Goal: Task Accomplishment & Management: Manage account settings

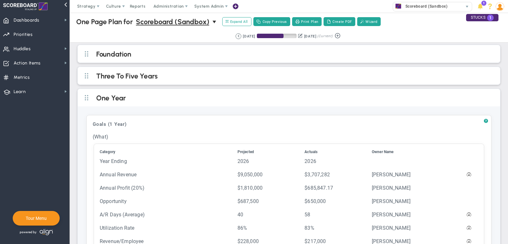
scroll to position [79, 0]
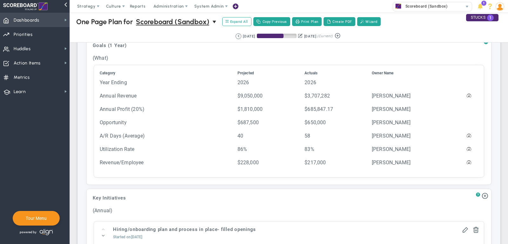
click at [26, 23] on span "Dashboards" at bounding box center [27, 20] width 26 height 13
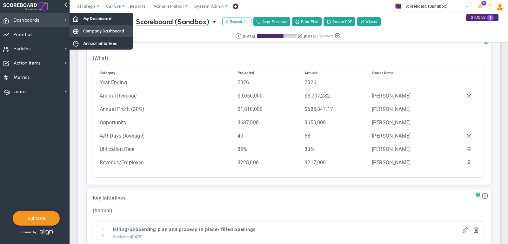
click at [100, 29] on span "Company Dashboard" at bounding box center [103, 31] width 41 height 6
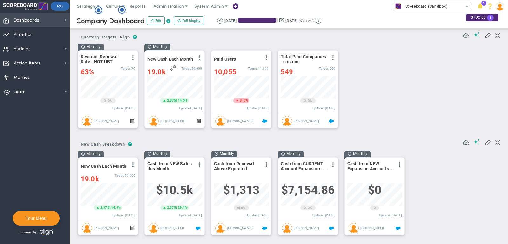
click at [45, 20] on span "Dashboards Dashboards" at bounding box center [35, 20] width 70 height 14
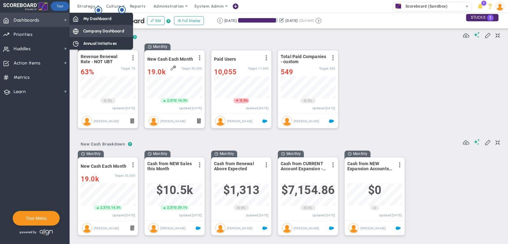
click at [83, 31] on span "Company Dashboard" at bounding box center [103, 31] width 41 height 6
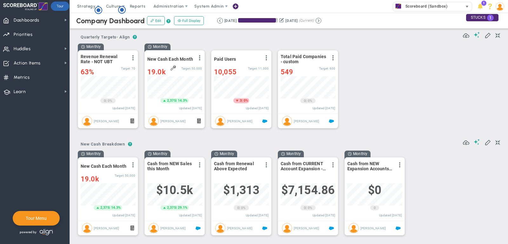
click at [439, 8] on span "Scoreboard (Sandbox)" at bounding box center [424, 6] width 45 height 8
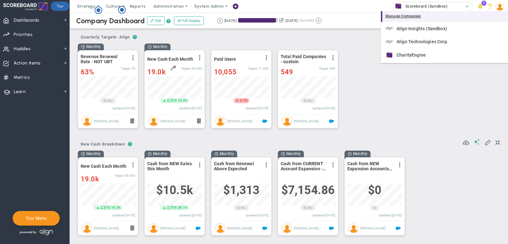
click at [429, 17] on div "Manage Companies" at bounding box center [444, 16] width 127 height 11
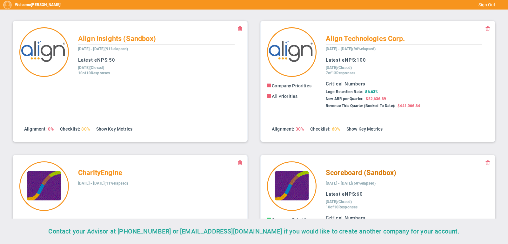
scroll to position [75, 0]
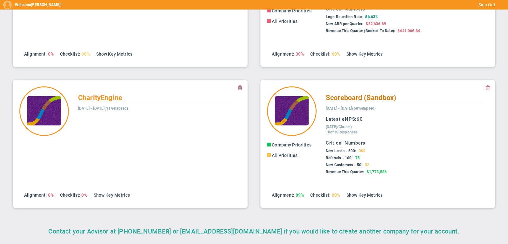
click at [338, 98] on span "Scoreboard (Sandbox)" at bounding box center [361, 98] width 71 height 8
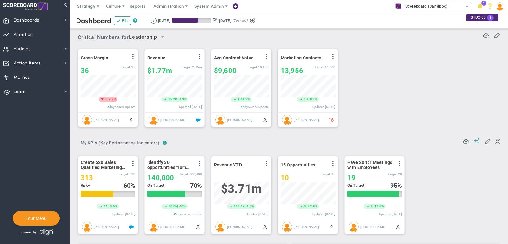
scroll to position [317547, 317515]
click at [49, 19] on span "Dashboards Dashboards" at bounding box center [35, 20] width 70 height 14
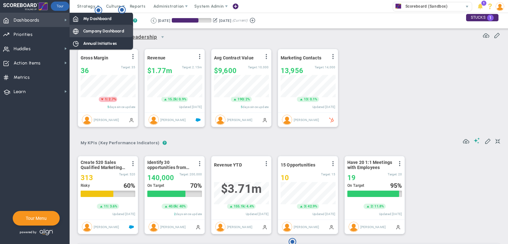
click at [88, 35] on div "Company Dashboard" at bounding box center [102, 31] width 64 height 12
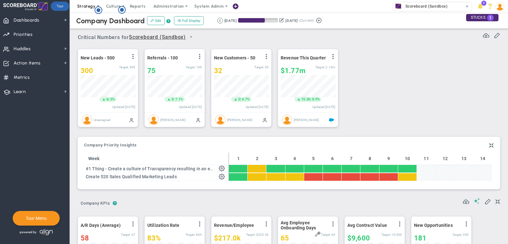
click at [83, 6] on span "Strategy" at bounding box center [86, 6] width 18 height 5
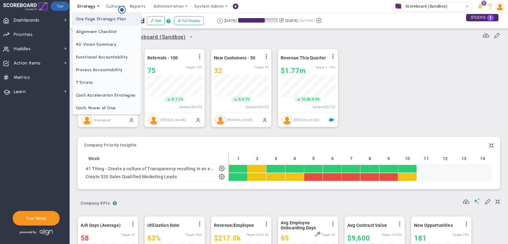
click at [100, 21] on span "One Page Strategic Plan" at bounding box center [107, 19] width 68 height 13
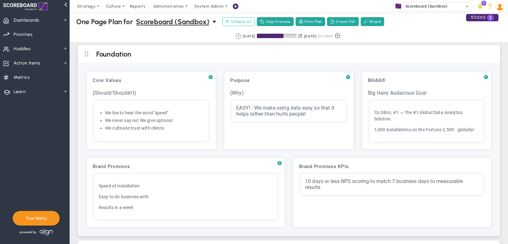
click at [246, 21] on span "Collapse All" at bounding box center [239, 22] width 26 height 6
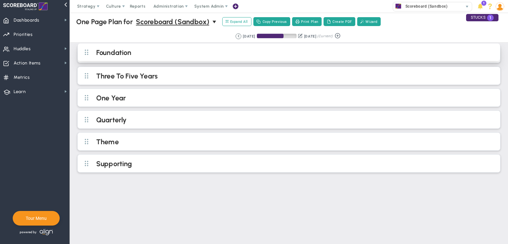
click at [218, 54] on h2 "Foundation" at bounding box center [294, 53] width 396 height 10
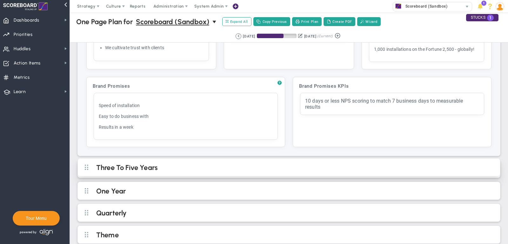
click at [285, 163] on h2 "Three To Five Years" at bounding box center [294, 168] width 396 height 10
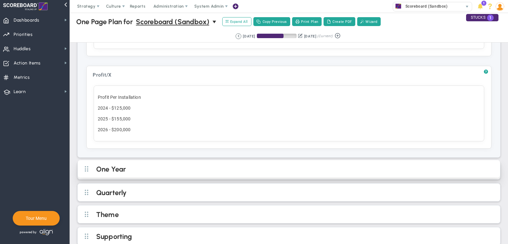
click at [306, 165] on h2 "One Year" at bounding box center [294, 170] width 396 height 10
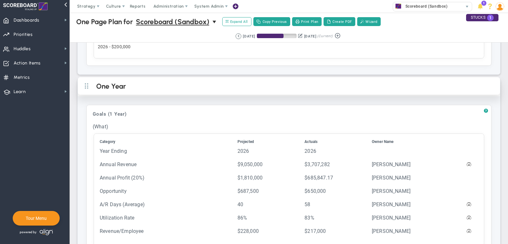
scroll to position [535, 0]
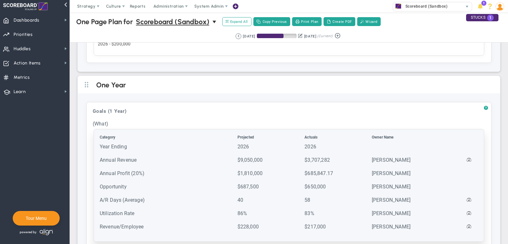
click at [213, 143] on td "Year Ending" at bounding box center [167, 149] width 137 height 13
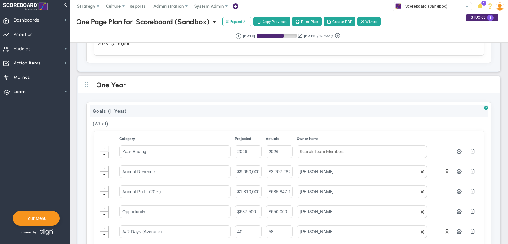
click at [138, 105] on div "Goals (1 Year)" at bounding box center [289, 110] width 398 height 11
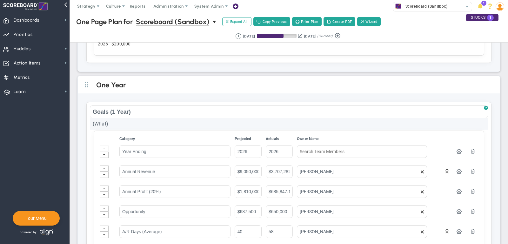
click at [137, 118] on div "(What)" at bounding box center [289, 124] width 398 height 12
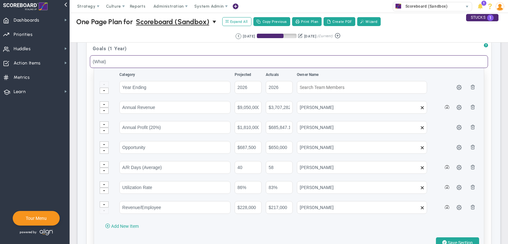
scroll to position [599, 0]
click at [467, 239] on span "Save Section" at bounding box center [460, 241] width 25 height 5
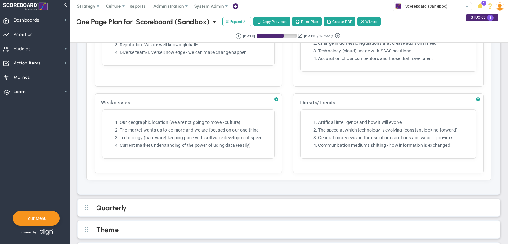
scroll to position [1111, 0]
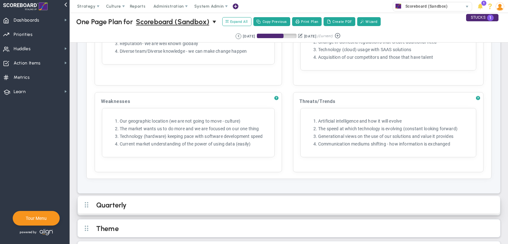
click at [263, 201] on h2 "Quarterly" at bounding box center [294, 206] width 396 height 10
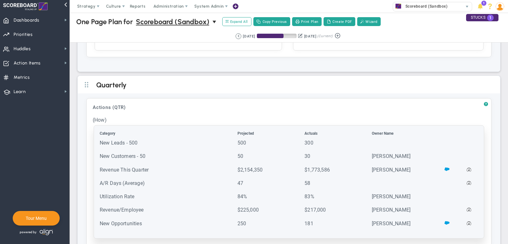
scroll to position [1236, 0]
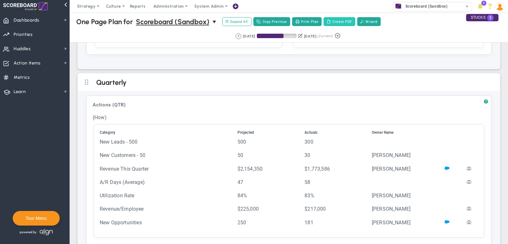
click at [341, 26] on button "Create PDF" at bounding box center [340, 21] width 32 height 9
click at [57, 21] on span "Dashboards Dashboards" at bounding box center [35, 20] width 70 height 14
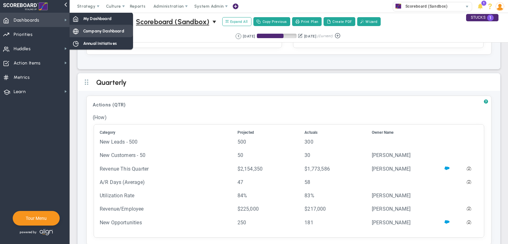
click at [116, 29] on span "Company Dashboard" at bounding box center [103, 31] width 41 height 6
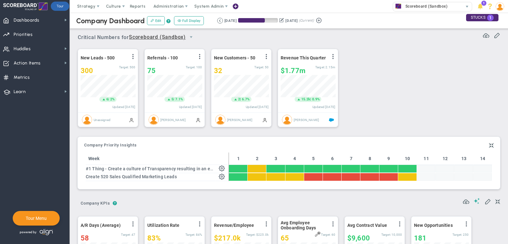
scroll to position [317547, 317515]
click at [231, 68] on div "32" at bounding box center [234, 71] width 40 height 8
type input "34"
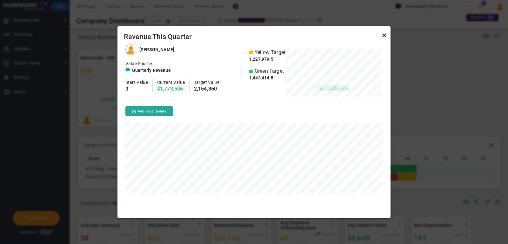
click at [385, 37] on link "Close" at bounding box center [384, 36] width 8 height 8
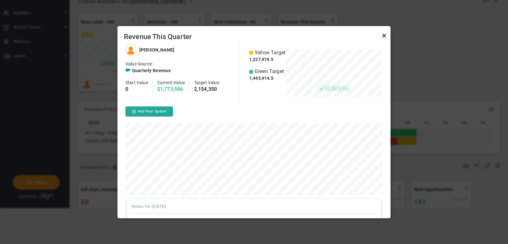
click at [384, 34] on link "Close" at bounding box center [384, 36] width 8 height 8
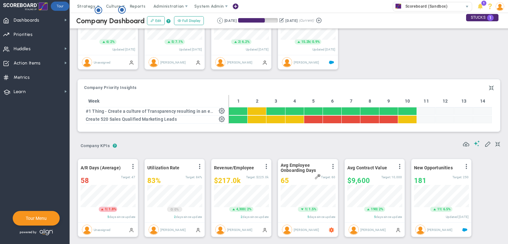
scroll to position [57, 0]
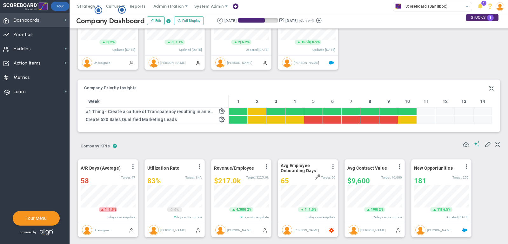
click at [32, 24] on span "Dashboards" at bounding box center [27, 20] width 26 height 13
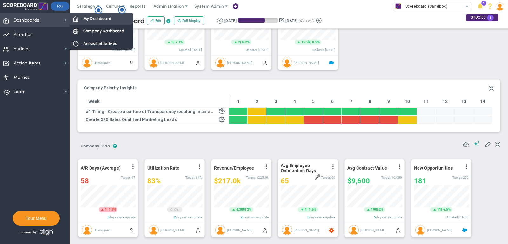
click at [103, 22] on div "My Dashboard" at bounding box center [102, 18] width 64 height 12
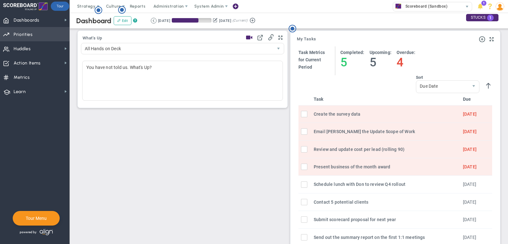
click at [36, 35] on span "Priorities Projects OKR Tree Priorities Projects OKRs" at bounding box center [35, 34] width 70 height 14
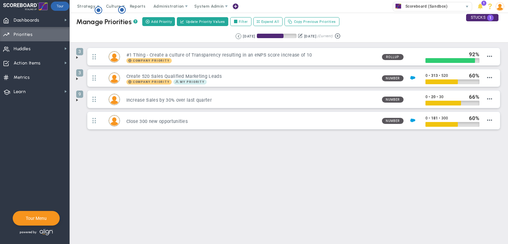
click at [77, 55] on span at bounding box center [77, 57] width 5 height 5
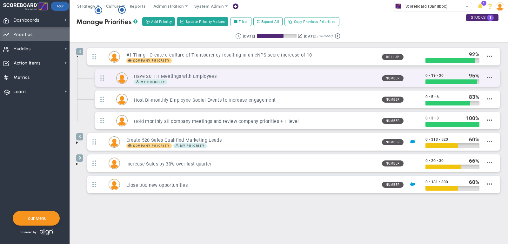
click at [348, 79] on div "My Priority" at bounding box center [255, 81] width 243 height 5
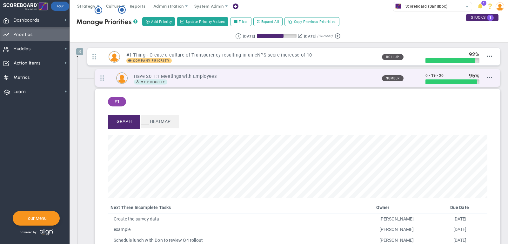
scroll to position [18, 0]
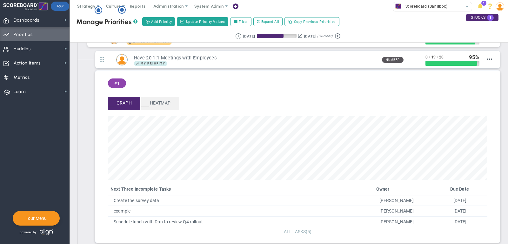
click at [288, 232] on span "ALL TASKS" at bounding box center [295, 231] width 22 height 5
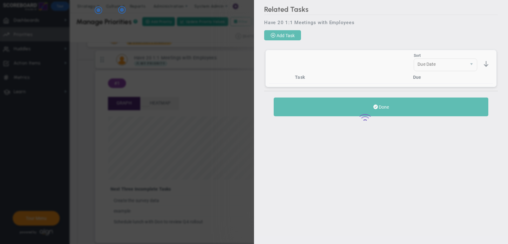
scroll to position [18, 0]
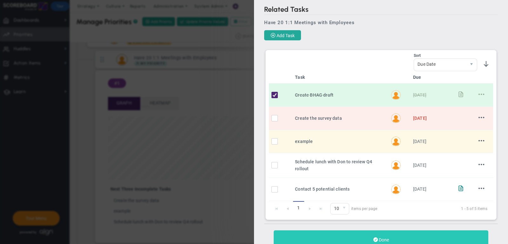
click at [379, 232] on button "Done" at bounding box center [381, 239] width 215 height 19
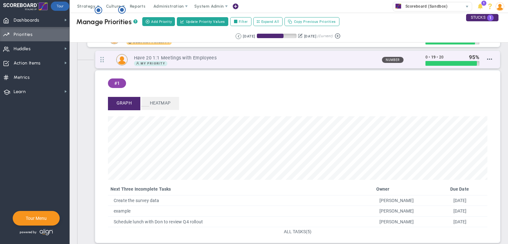
click at [373, 59] on h3 "Have 20 1:1 Meetings with Employees" at bounding box center [255, 58] width 243 height 6
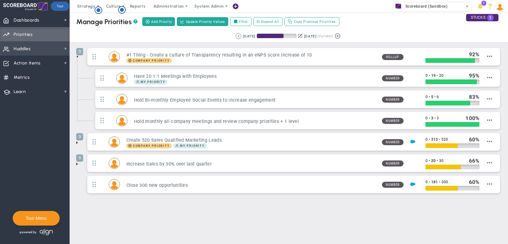
click at [42, 50] on span "Huddles Huddles" at bounding box center [35, 48] width 70 height 14
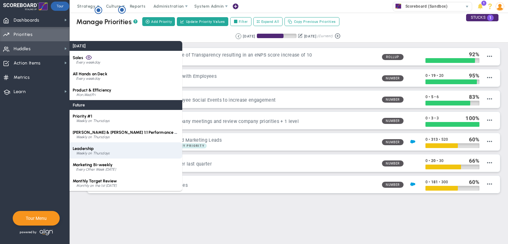
click at [101, 148] on div "Leadership Weekly on Thursdays" at bounding box center [126, 150] width 113 height 16
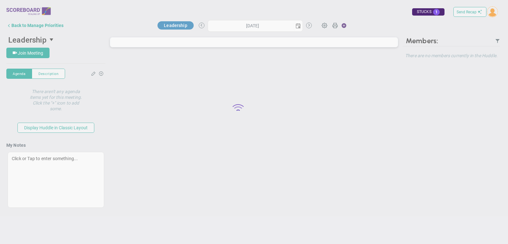
type input "[DATE]"
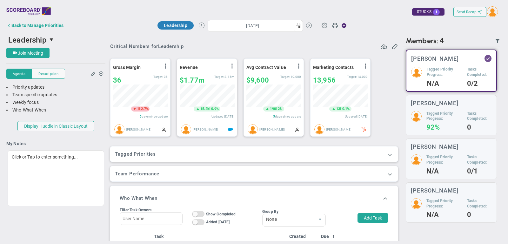
scroll to position [22, 55]
click at [392, 153] on span at bounding box center [390, 154] width 6 height 6
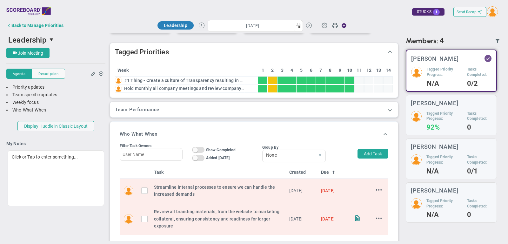
scroll to position [116, 0]
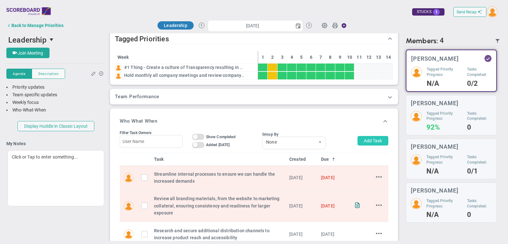
click at [375, 137] on button "Add Task" at bounding box center [373, 141] width 31 height 10
type input "[PERSON_NAME]"
type input "[DATE]"
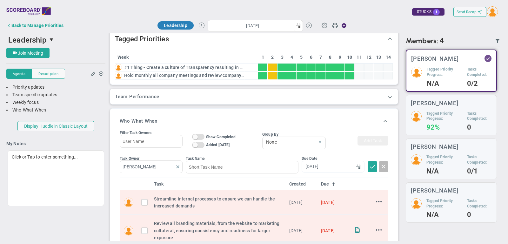
click at [179, 164] on span at bounding box center [177, 166] width 5 height 5
click at [161, 163] on input "text" at bounding box center [151, 166] width 63 height 13
click at [155, 177] on div "[PERSON_NAME]" at bounding box center [155, 180] width 38 height 8
type input "[PERSON_NAME]"
click at [215, 162] on input at bounding box center [242, 167] width 112 height 13
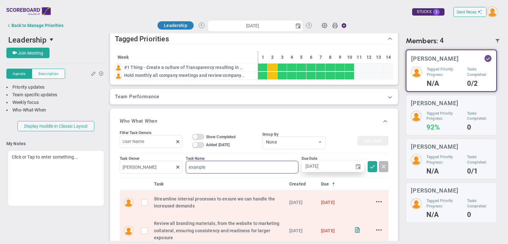
type input "example"
click at [345, 165] on input "[DATE]" at bounding box center [327, 166] width 50 height 11
click at [373, 167] on span at bounding box center [372, 166] width 6 height 6
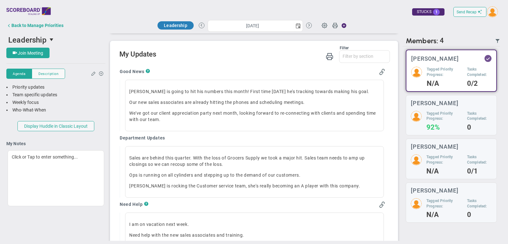
scroll to position [396, 0]
click at [298, 25] on span "select" at bounding box center [298, 25] width 5 height 5
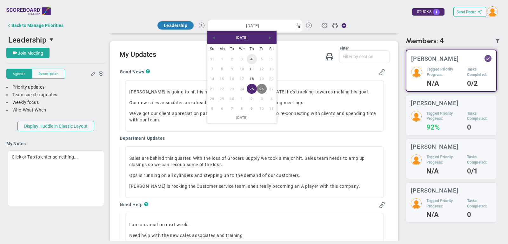
click at [251, 60] on link "4" at bounding box center [252, 59] width 10 height 10
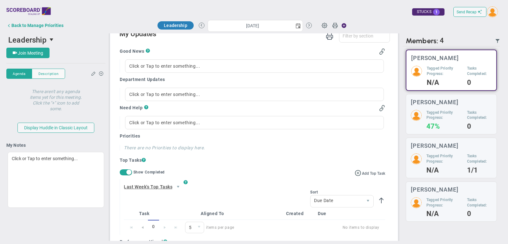
scroll to position [421, 0]
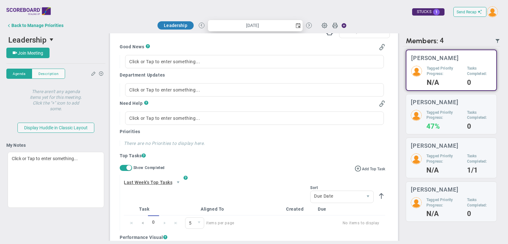
click at [299, 27] on span "select" at bounding box center [298, 25] width 5 height 5
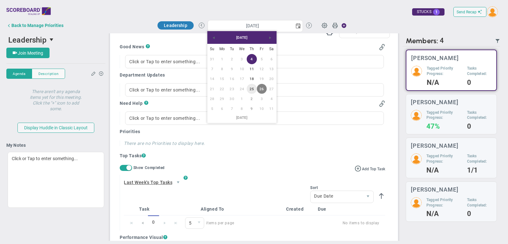
click at [254, 88] on link "25" at bounding box center [252, 89] width 10 height 10
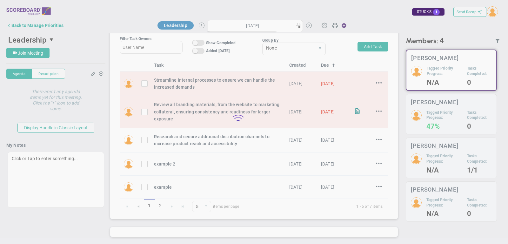
scroll to position [208, 0]
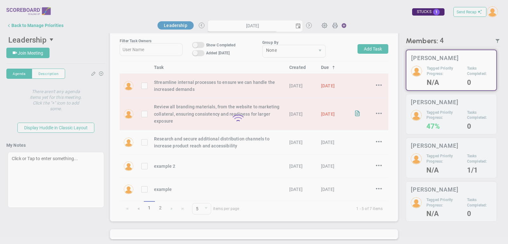
type input "[DATE]"
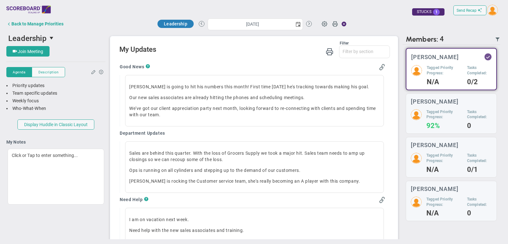
scroll to position [396, 0]
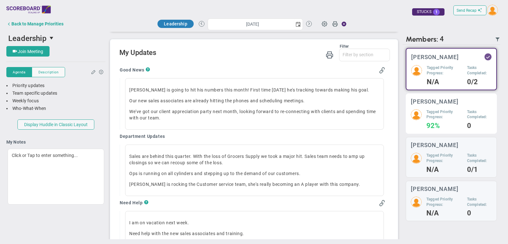
click at [456, 118] on h5 "Tagged Priority Progress:" at bounding box center [444, 114] width 36 height 11
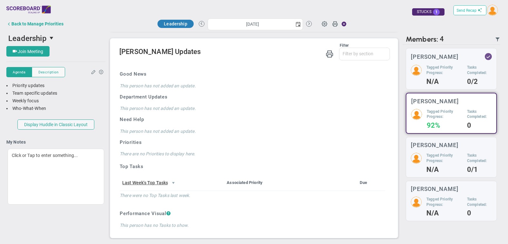
click at [475, 13] on button "Send Recap" at bounding box center [469, 10] width 33 height 10
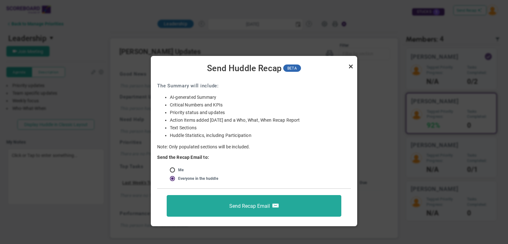
click at [353, 66] on link "Close" at bounding box center [351, 67] width 8 height 8
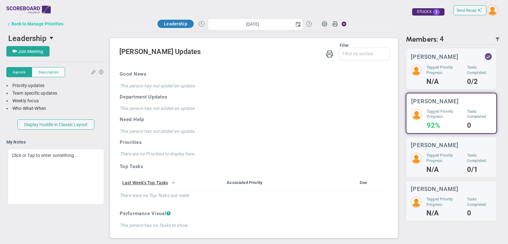
click at [52, 24] on div "Back to Manage Priorities" at bounding box center [37, 23] width 52 height 5
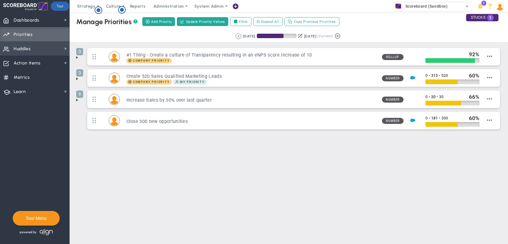
click at [47, 46] on span "Huddles Huddles" at bounding box center [35, 48] width 70 height 14
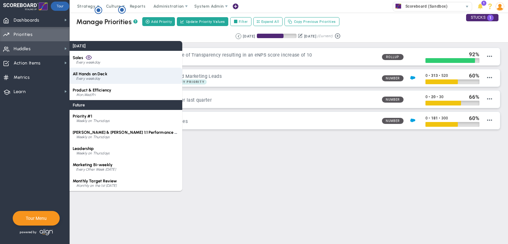
click at [99, 77] on div "Every weekday" at bounding box center [127, 79] width 103 height 4
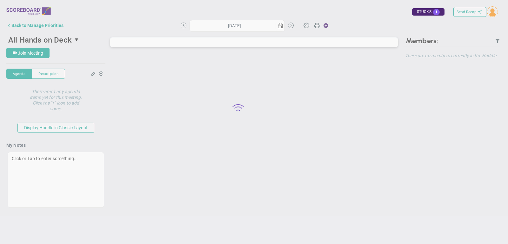
type input "[DATE]"
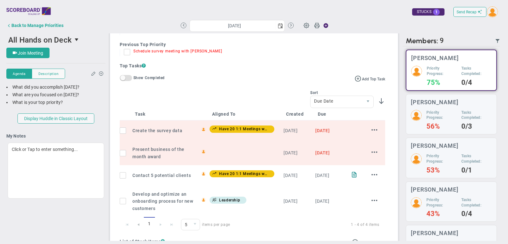
scroll to position [226, 0]
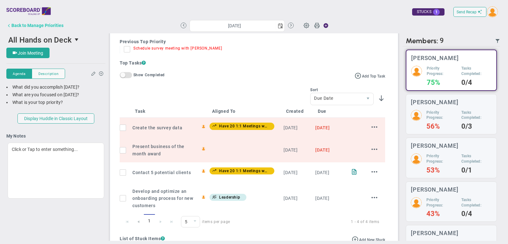
click at [55, 24] on div "Back to Manage Priorities" at bounding box center [37, 25] width 52 height 5
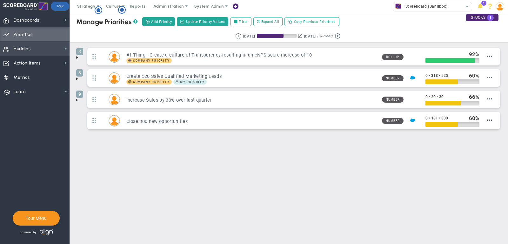
click at [60, 46] on span "Huddles Huddles" at bounding box center [35, 48] width 70 height 14
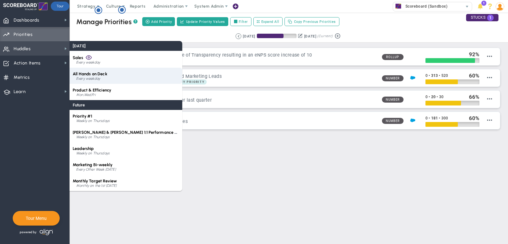
click at [91, 74] on span "All Hands on Deck" at bounding box center [90, 73] width 35 height 5
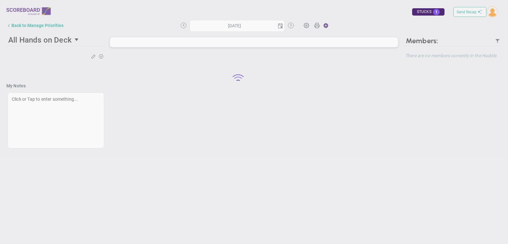
type input "[DATE]"
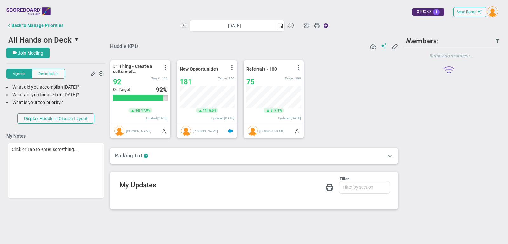
scroll to position [22, 55]
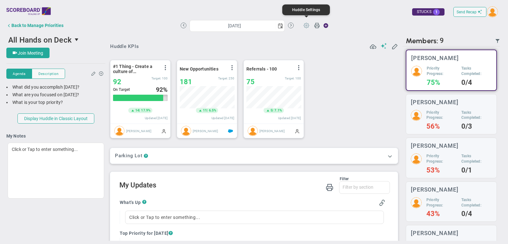
click at [305, 25] on span at bounding box center [306, 25] width 12 height 12
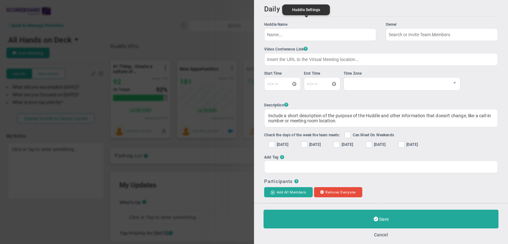
type input "All Hands on Deck"
type input "[URL][DOMAIN_NAME]"
type input "11:47:00"
type input "12:02:00"
checkbox input "true"
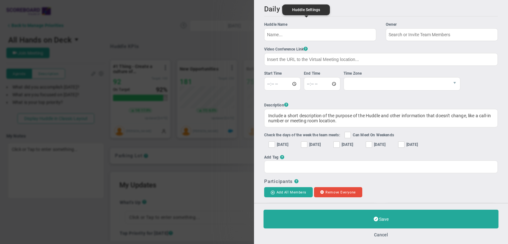
checkbox input "true"
type input "[PERSON_NAME]"
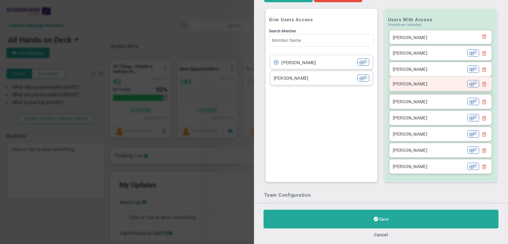
scroll to position [238, 0]
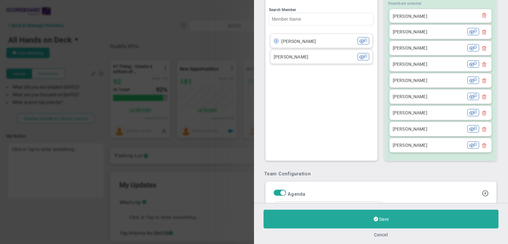
click at [383, 235] on button "Cancel" at bounding box center [381, 234] width 14 height 5
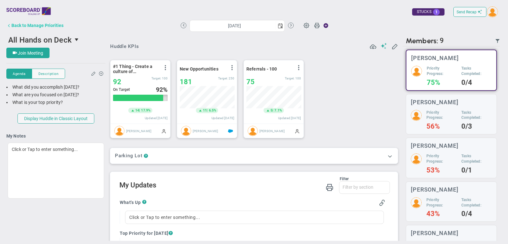
click at [51, 26] on div "Back to Manage Priorities" at bounding box center [37, 25] width 52 height 5
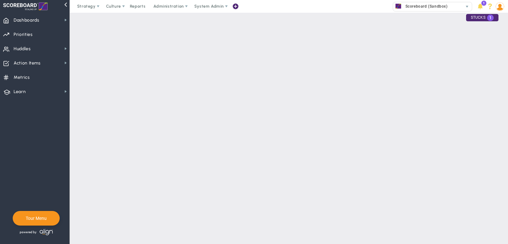
checkbox input "false"
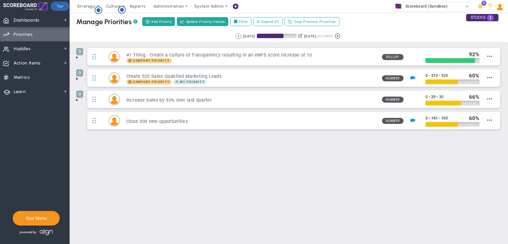
click at [234, 6] on span at bounding box center [235, 6] width 5 height 9
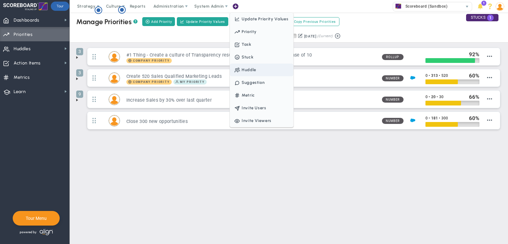
click at [249, 65] on span "Huddle" at bounding box center [262, 70] width 64 height 13
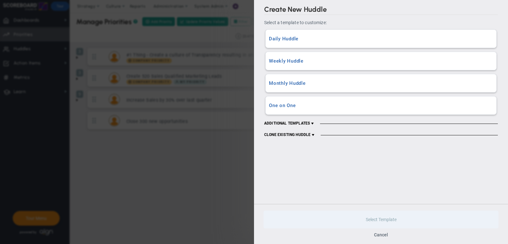
click at [293, 40] on h3 "Daily Huddle" at bounding box center [381, 39] width 224 height 6
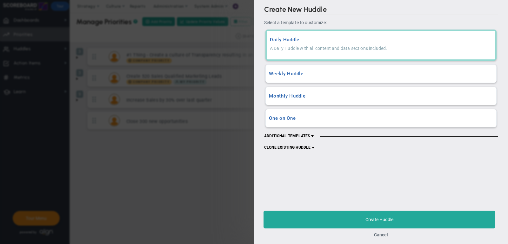
click at [312, 136] on span at bounding box center [312, 136] width 5 height 5
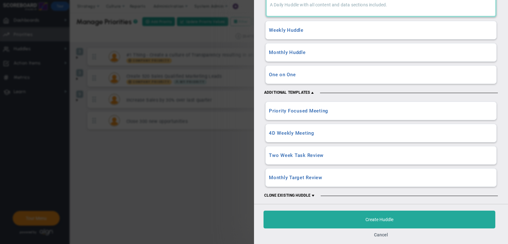
scroll to position [47, 0]
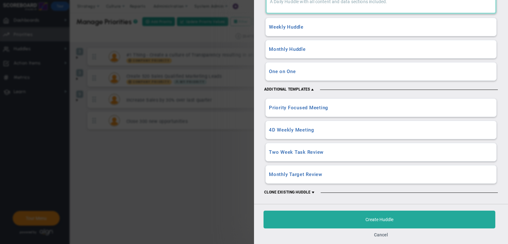
click at [313, 190] on span at bounding box center [313, 192] width 5 height 5
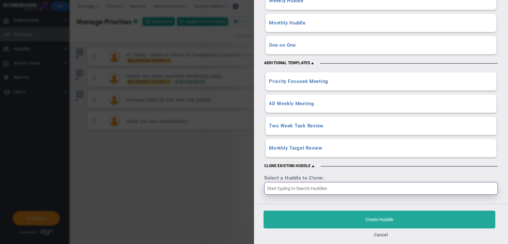
click at [306, 185] on input "text" at bounding box center [381, 188] width 234 height 13
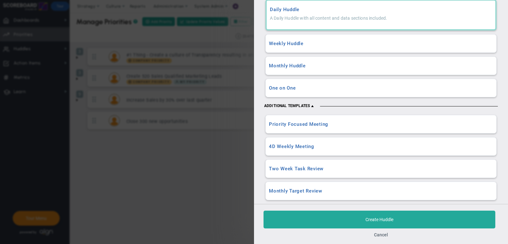
click at [294, 23] on div "Daily Huddle A Daily Huddle with all content and data sections included." at bounding box center [381, 15] width 229 height 29
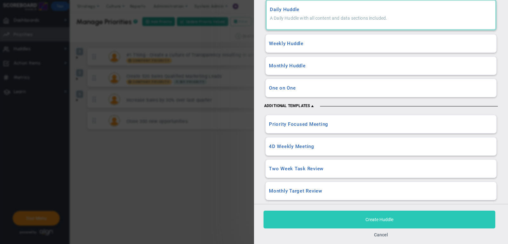
click at [353, 217] on button "Create Huddle" at bounding box center [380, 220] width 232 height 18
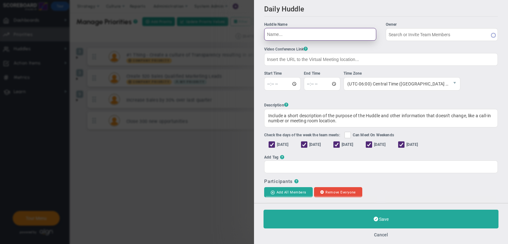
type input "[PERSON_NAME]"
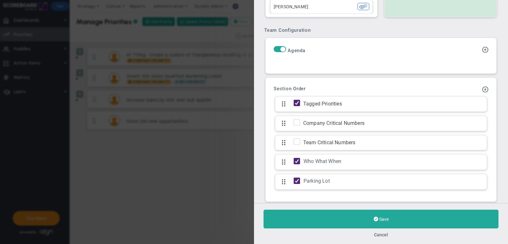
scroll to position [395, 0]
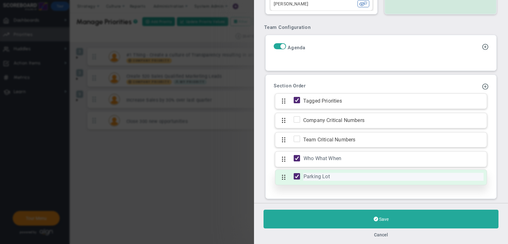
click at [332, 175] on div "Parking Lot" at bounding box center [393, 177] width 180 height 8
drag, startPoint x: 339, startPoint y: 174, endPoint x: 301, endPoint y: 171, distance: 37.9
click at [301, 171] on div "Parking Lot Click to add section name Parking Lot" at bounding box center [381, 177] width 212 height 16
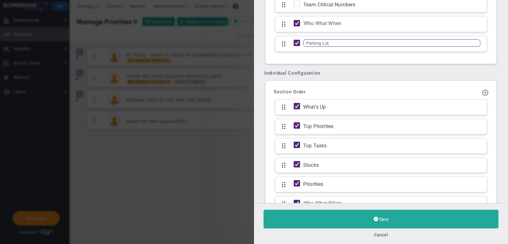
scroll to position [552, 0]
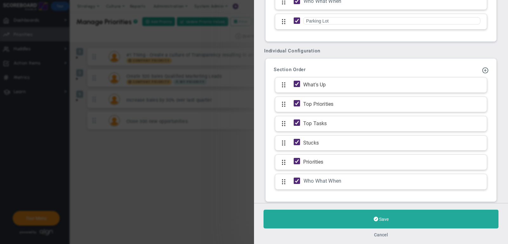
click at [382, 236] on button "Cancel" at bounding box center [381, 234] width 14 height 5
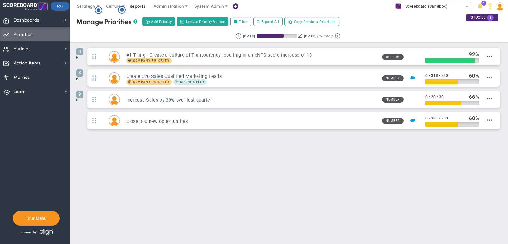
click at [137, 7] on span "Reports" at bounding box center [138, 6] width 22 height 13
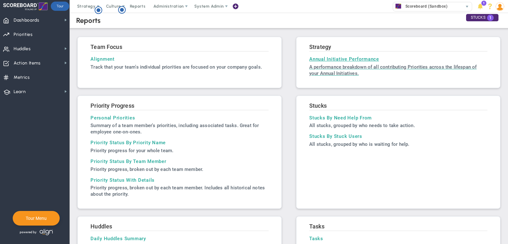
click at [328, 64] on p "A performance breakdown of all contributing Priorities across the lifespan of y…" at bounding box center [398, 70] width 178 height 13
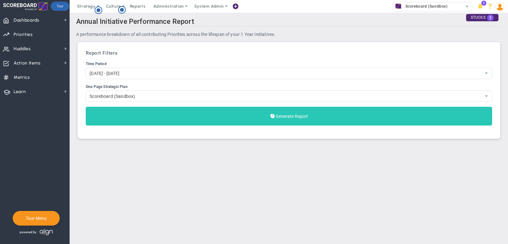
click at [305, 119] on button "Generate Report" at bounding box center [289, 116] width 406 height 19
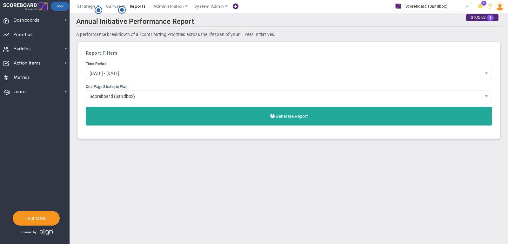
click at [139, 6] on span "Reports" at bounding box center [138, 6] width 22 height 13
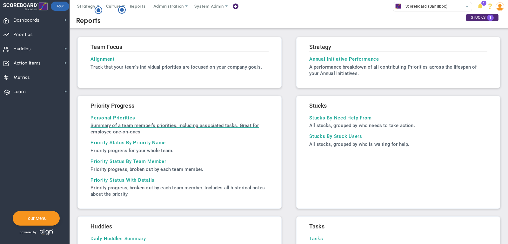
click at [124, 123] on p "Summary of a team member's priorities, including associated tasks. Great for em…" at bounding box center [180, 128] width 178 height 13
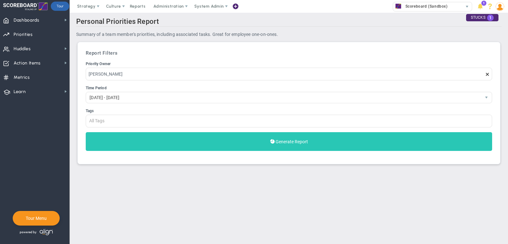
click at [178, 138] on button "Generate Report" at bounding box center [289, 141] width 406 height 19
